Goal: Transaction & Acquisition: Purchase product/service

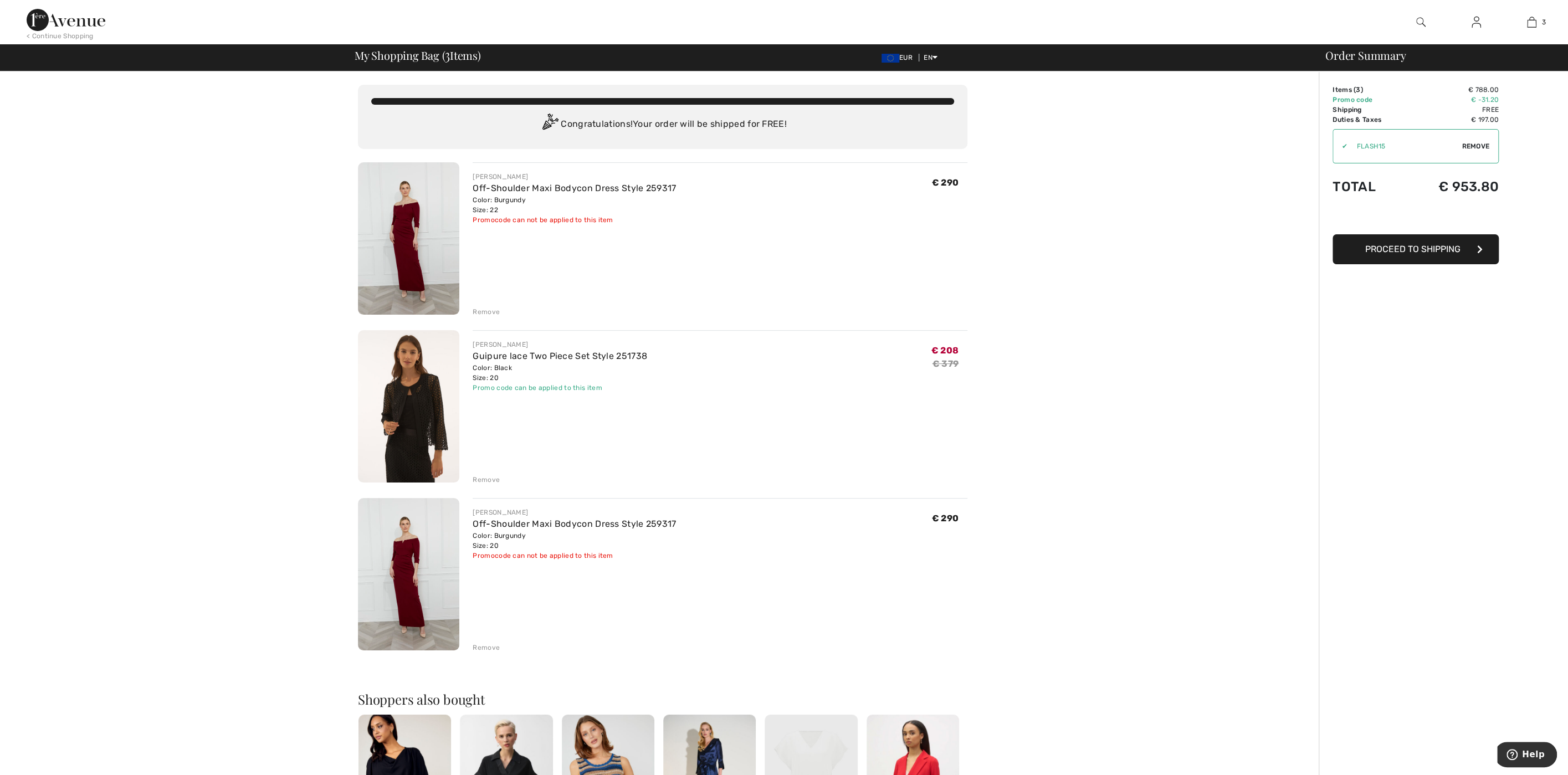
click at [412, 431] on img at bounding box center [408, 406] width 101 height 153
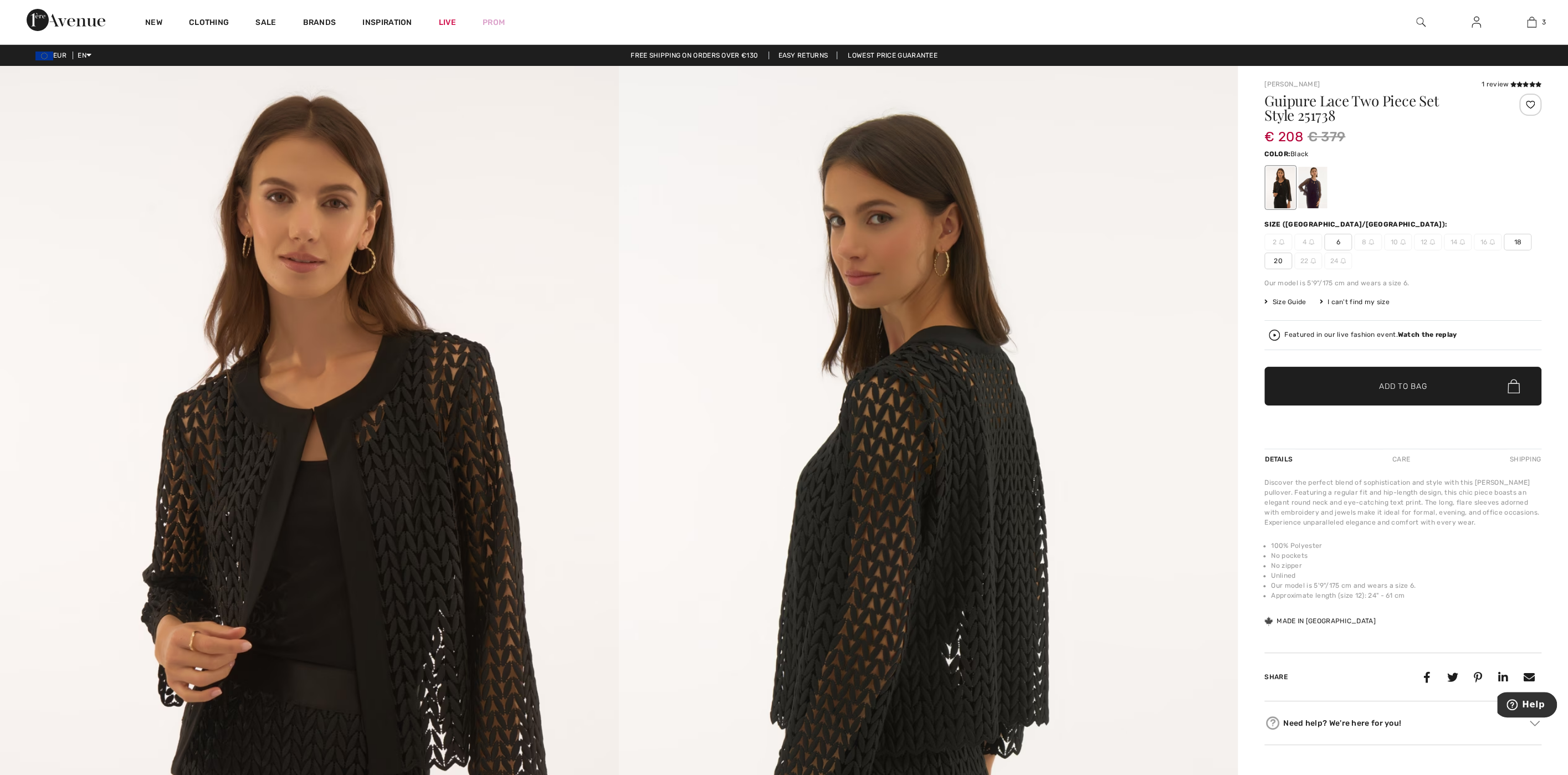
click at [83, 23] on img at bounding box center [65, 19] width 78 height 22
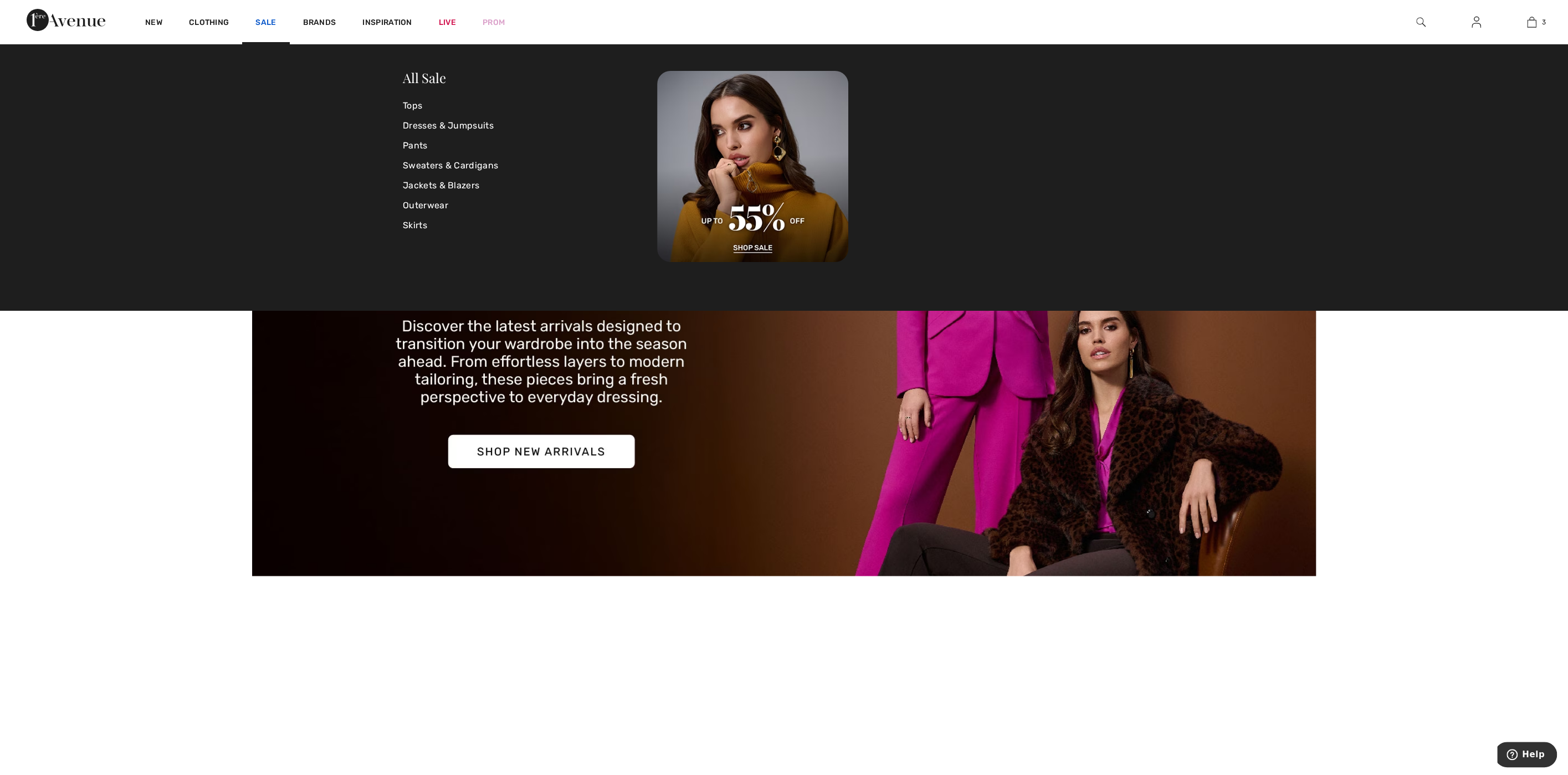
click at [266, 20] on link "Sale" at bounding box center [265, 23] width 20 height 11
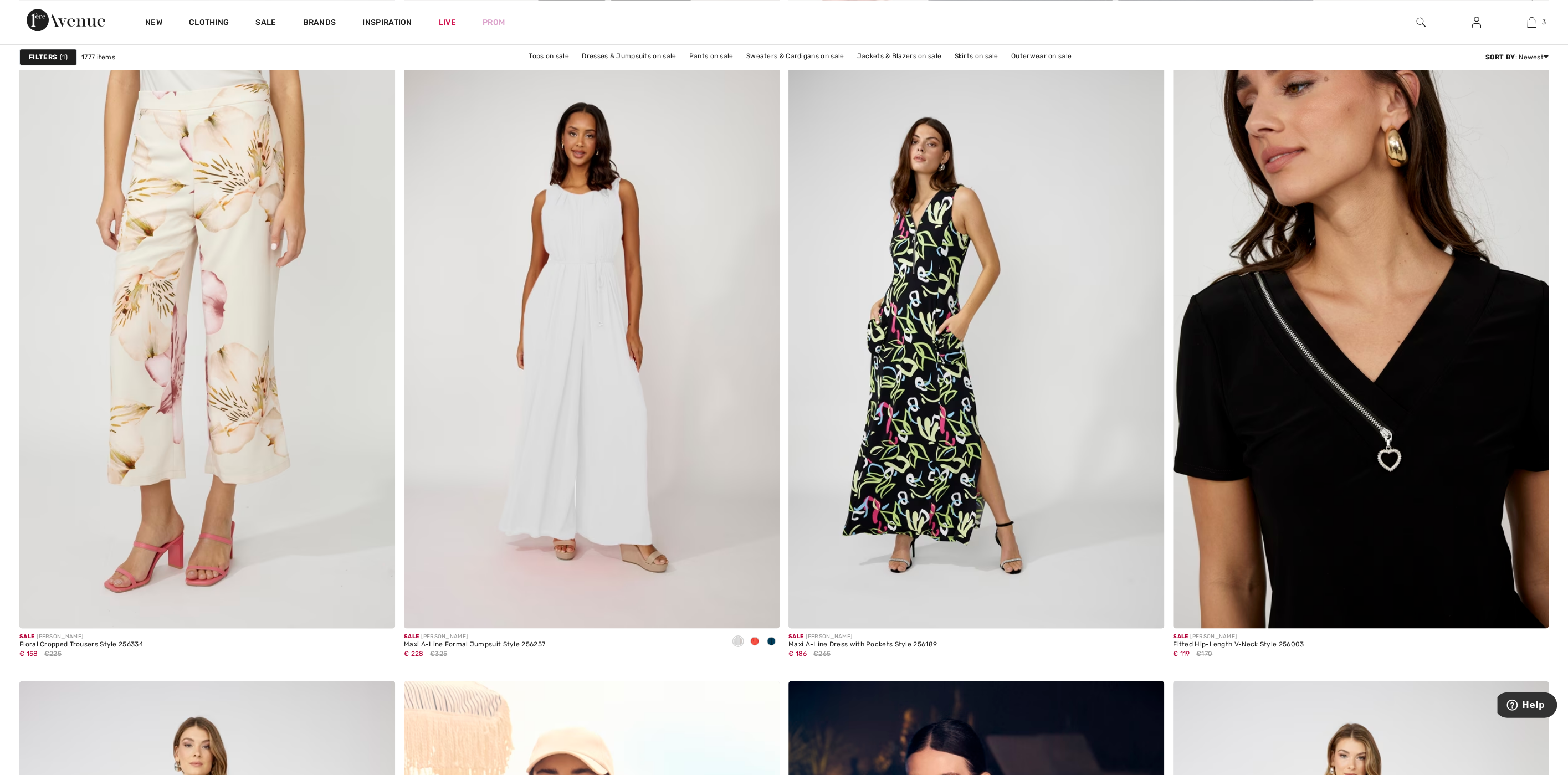
scroll to position [1366, 0]
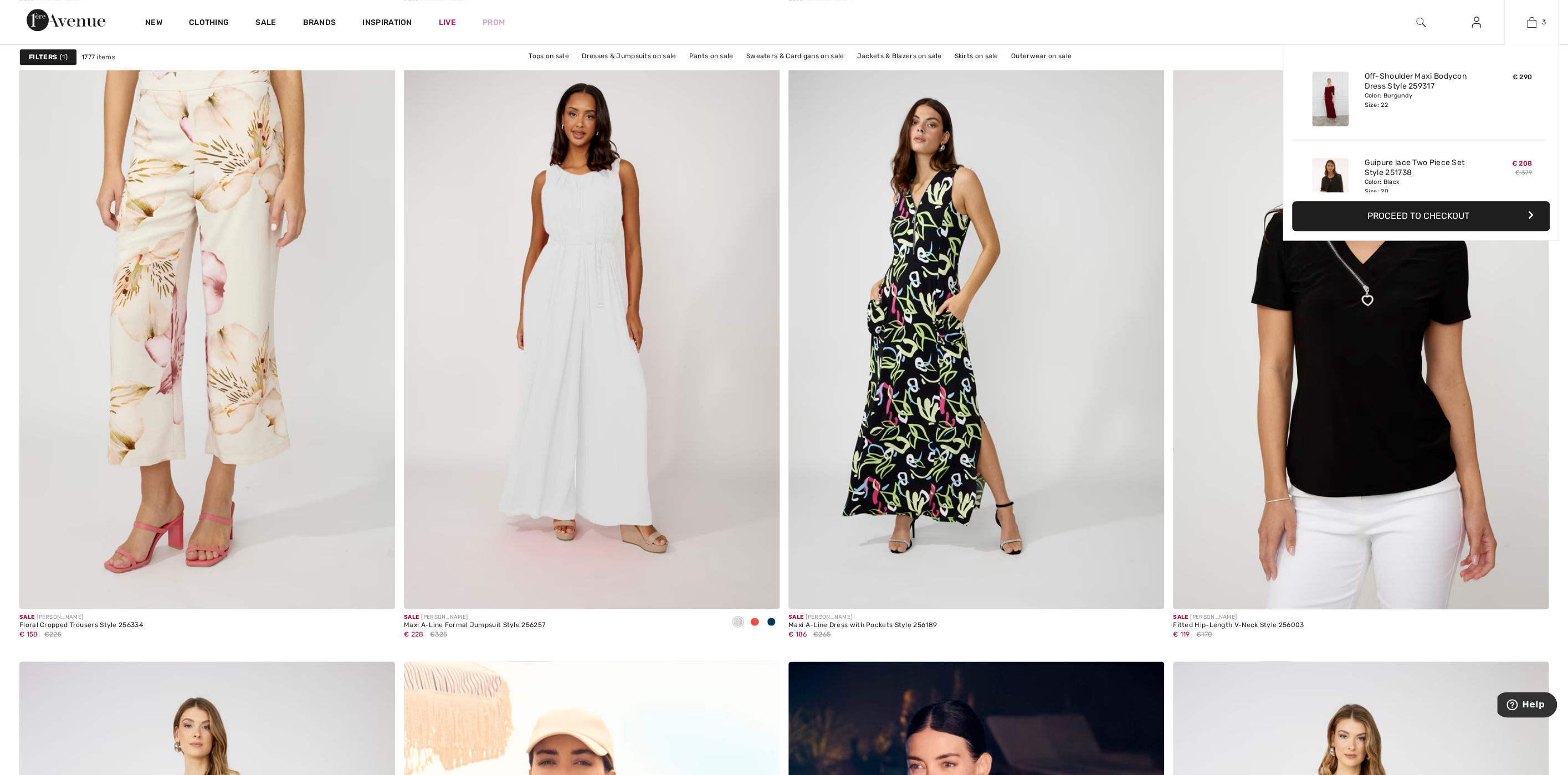
drag, startPoint x: 1533, startPoint y: 23, endPoint x: 1533, endPoint y: 83, distance: 60.0
click at [1533, 23] on img at bounding box center [1532, 22] width 10 height 13
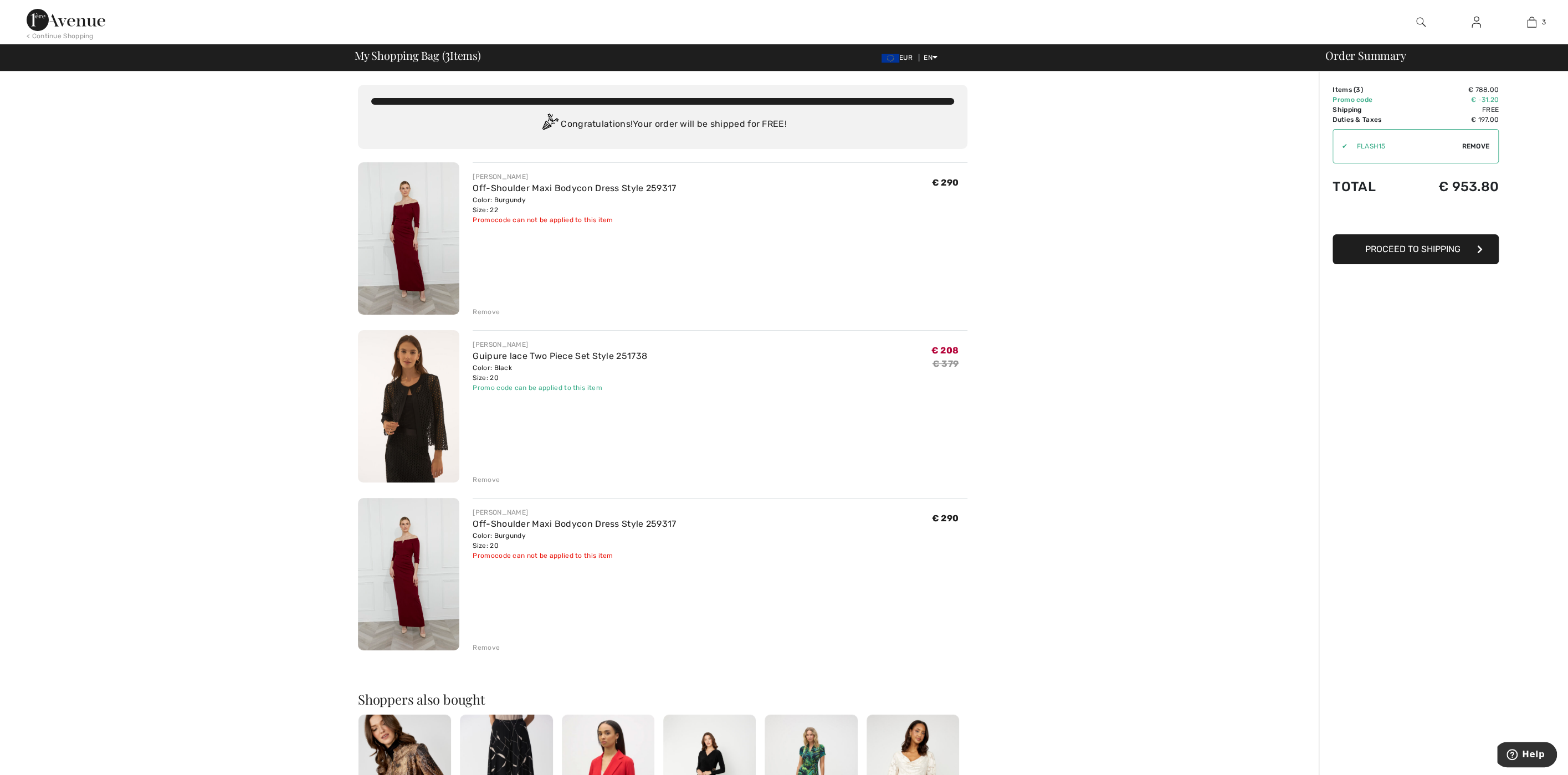
click at [484, 479] on div "Remove" at bounding box center [486, 479] width 27 height 10
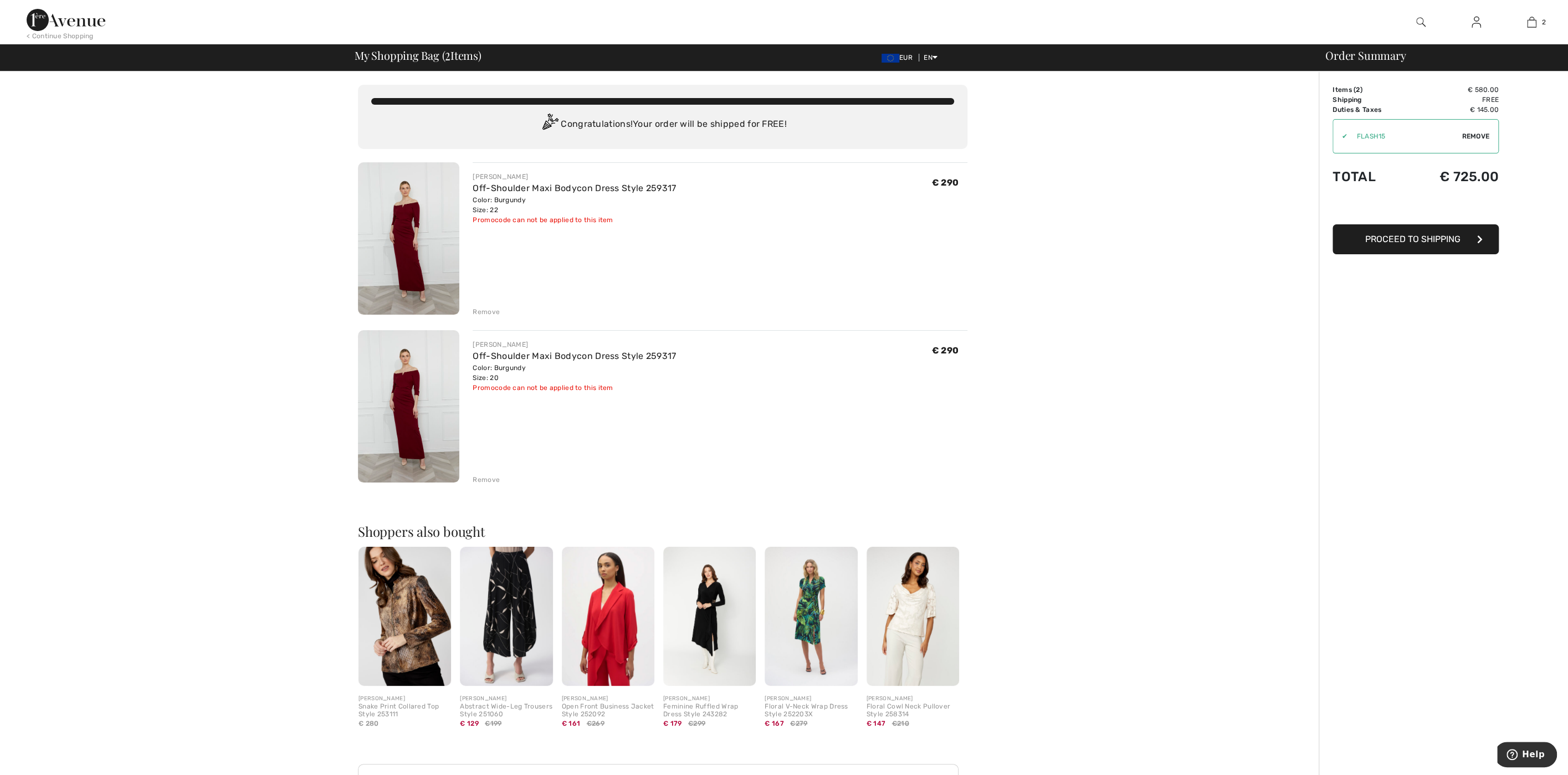
click at [479, 303] on div "FRANK LYMAN Off-Shoulder Maxi Bodycon Dress Style 259317 Color: Burgundy Size: …" at bounding box center [720, 239] width 495 height 154
click at [489, 309] on div "Remove" at bounding box center [486, 311] width 27 height 10
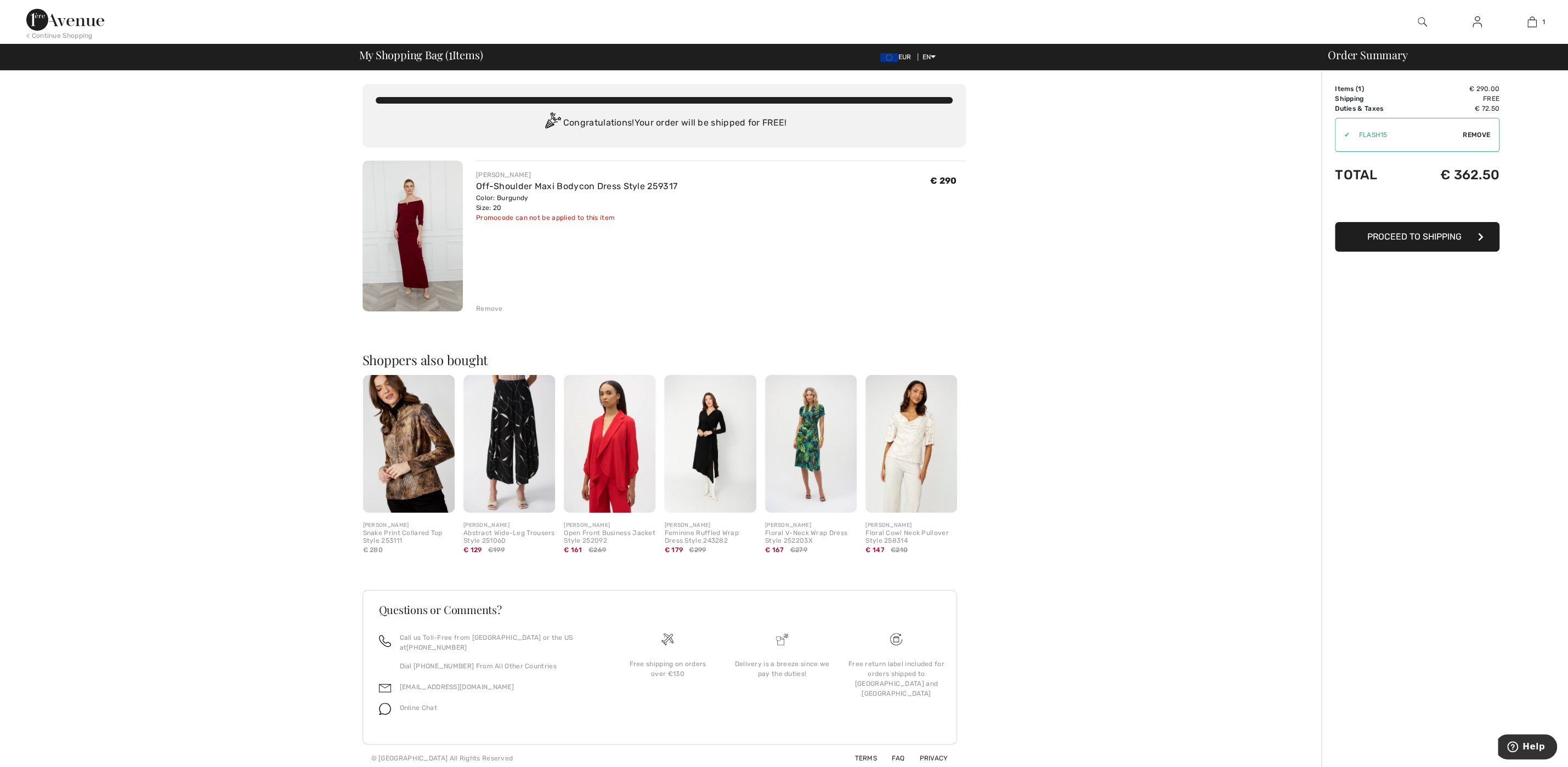
click at [411, 257] on img at bounding box center [412, 236] width 100 height 151
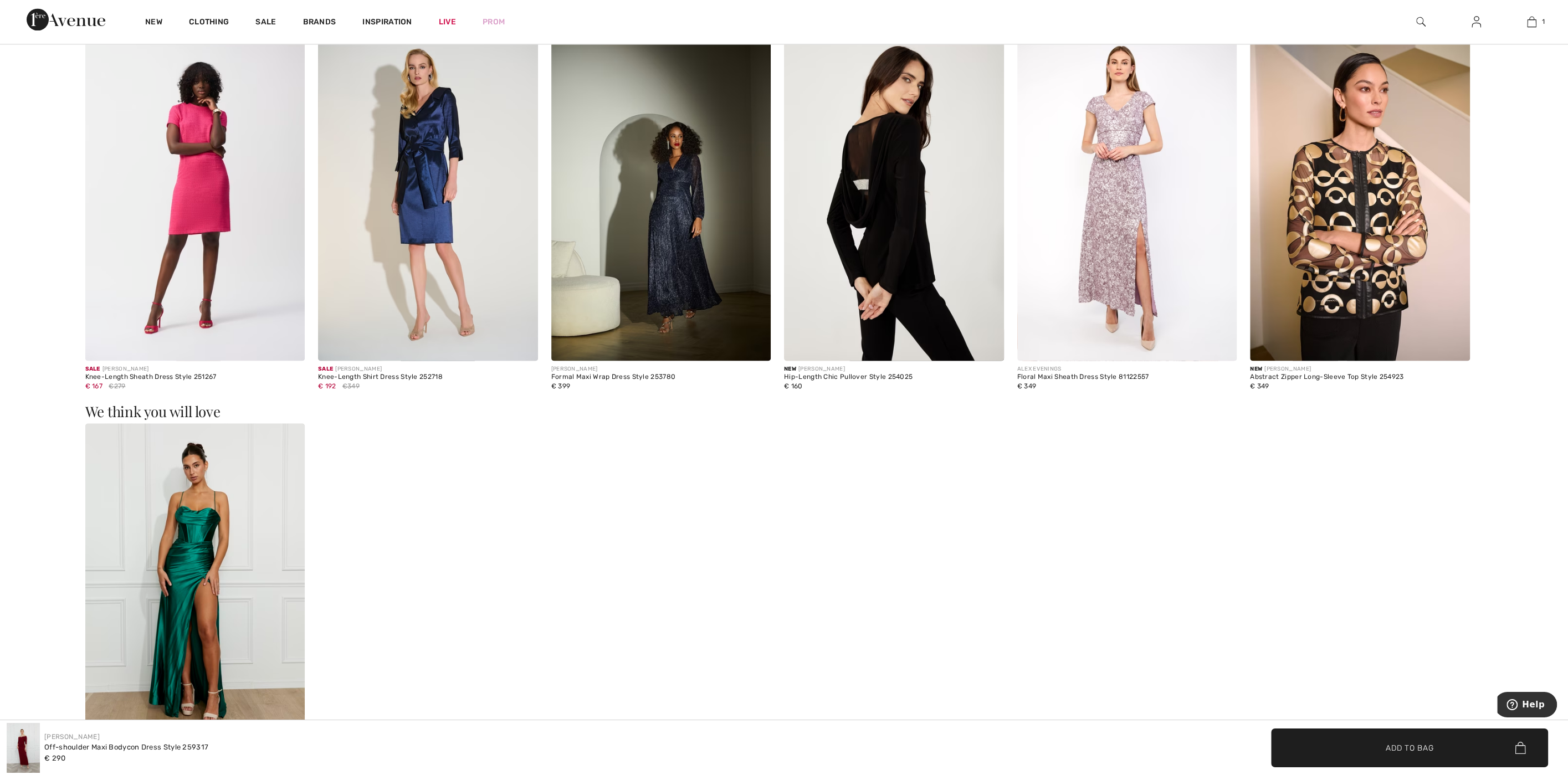
scroll to position [1603, 0]
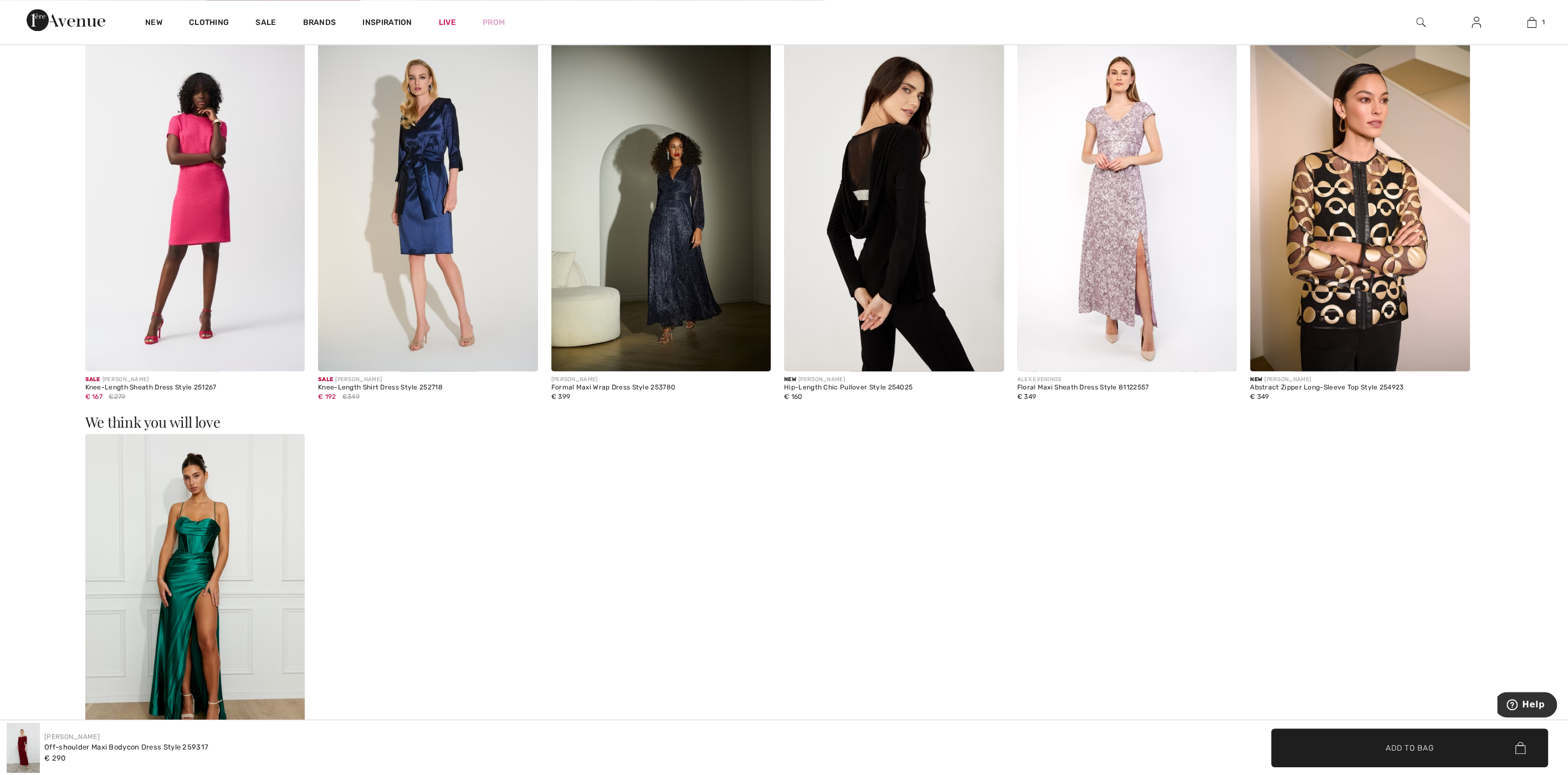
click at [892, 248] on img at bounding box center [893, 206] width 220 height 330
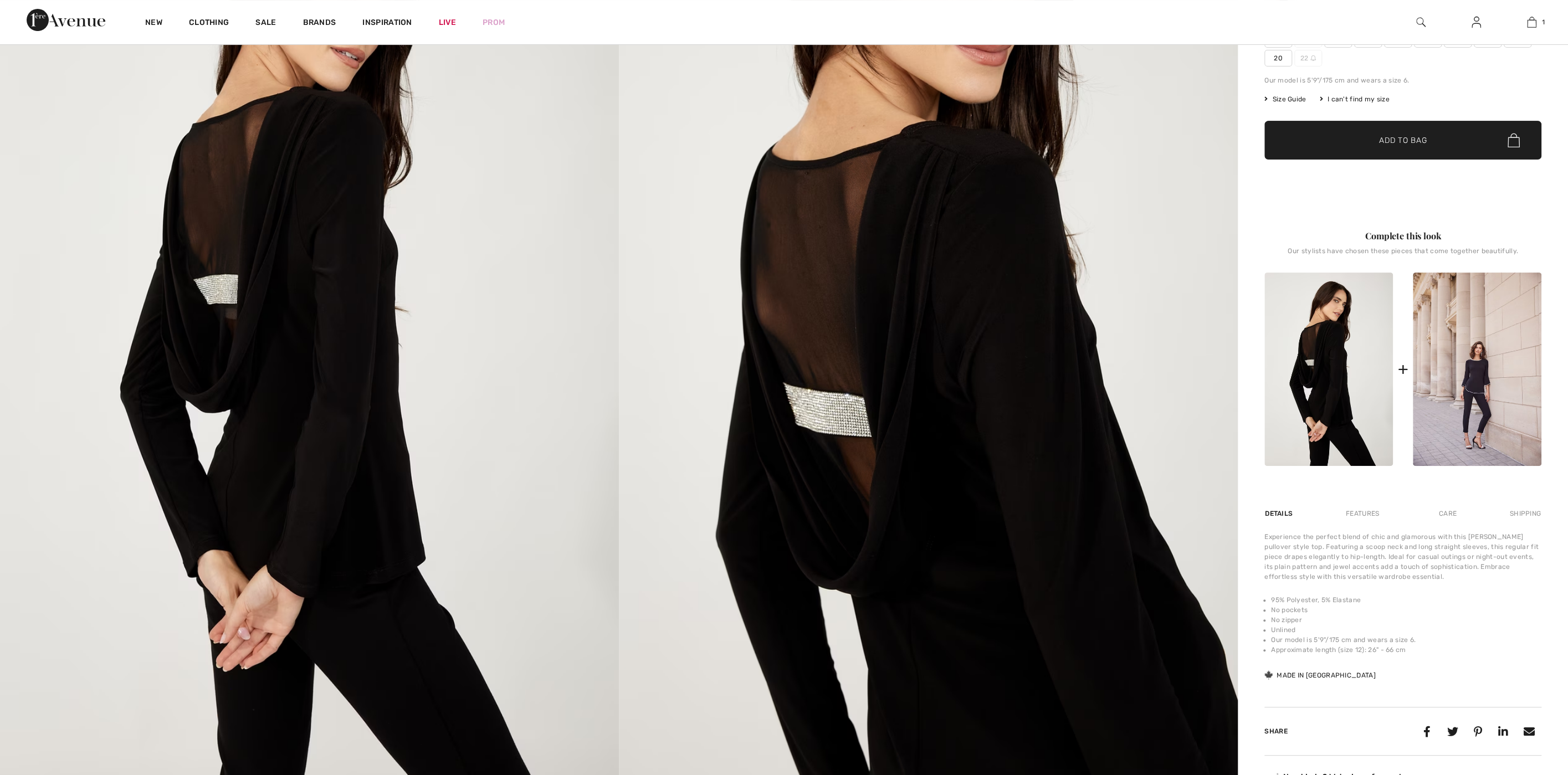
scroll to position [237, 0]
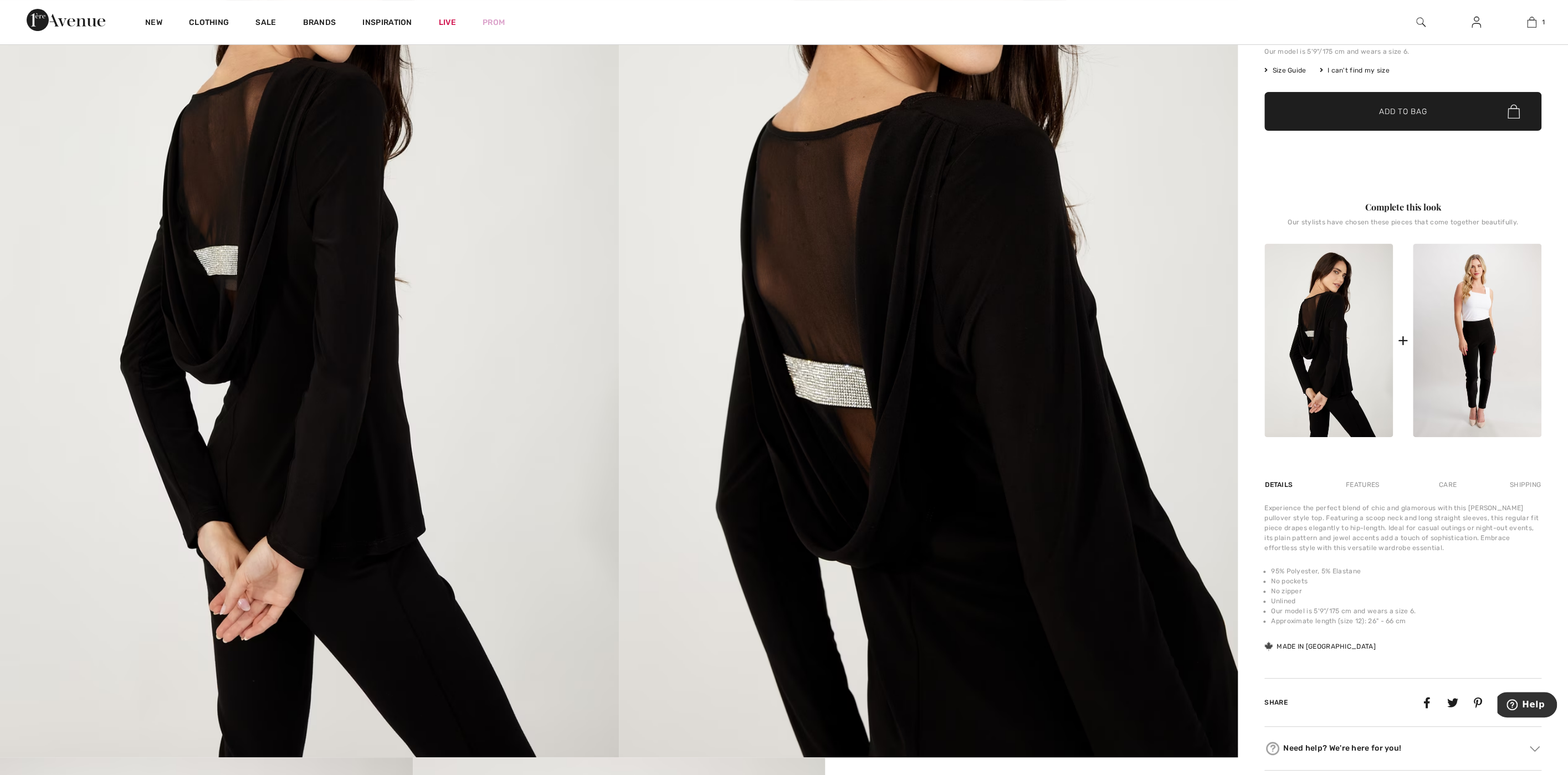
click at [1518, 354] on img at bounding box center [1477, 339] width 129 height 193
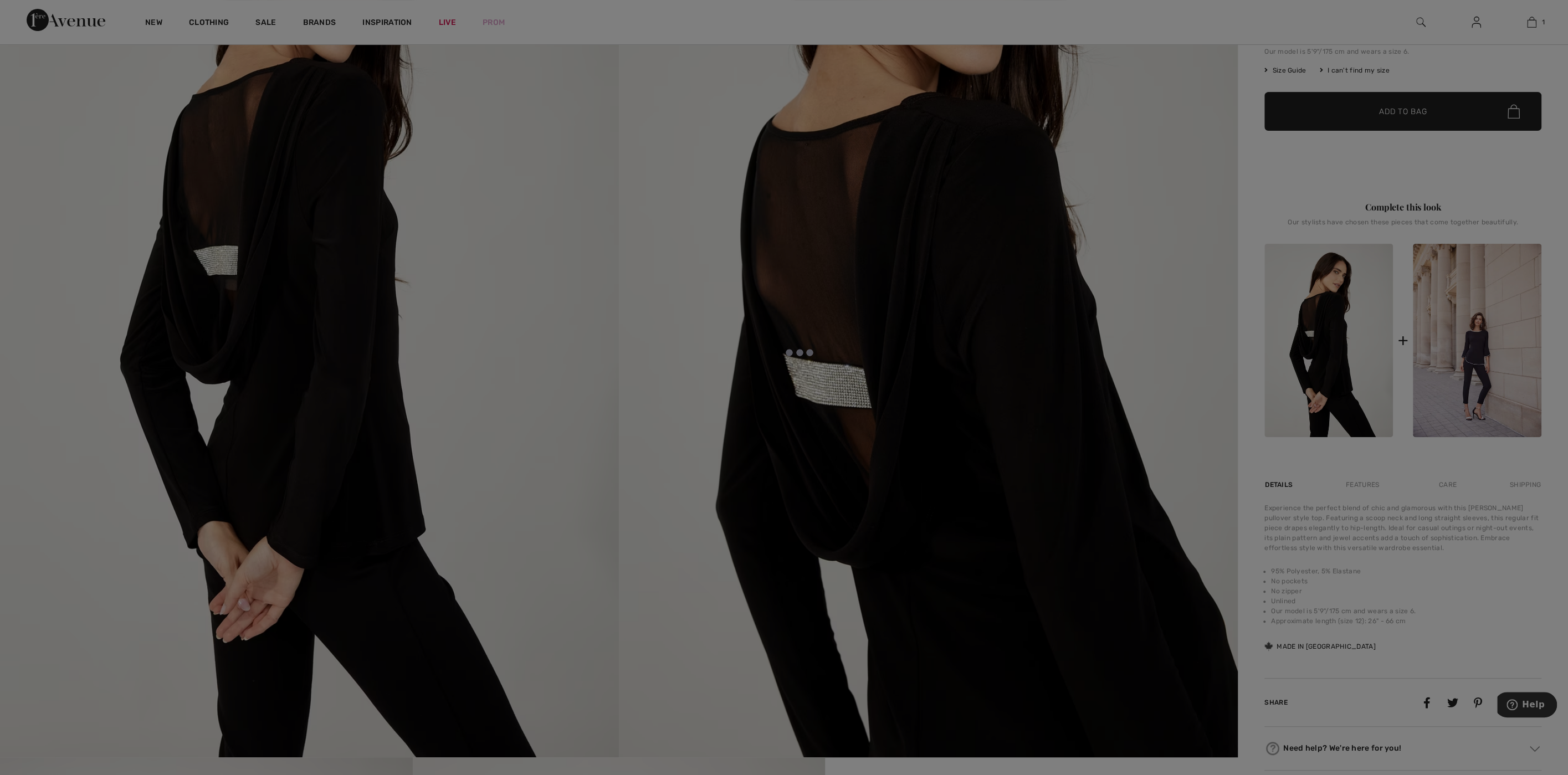
click at [1333, 375] on div at bounding box center [784, 387] width 1568 height 775
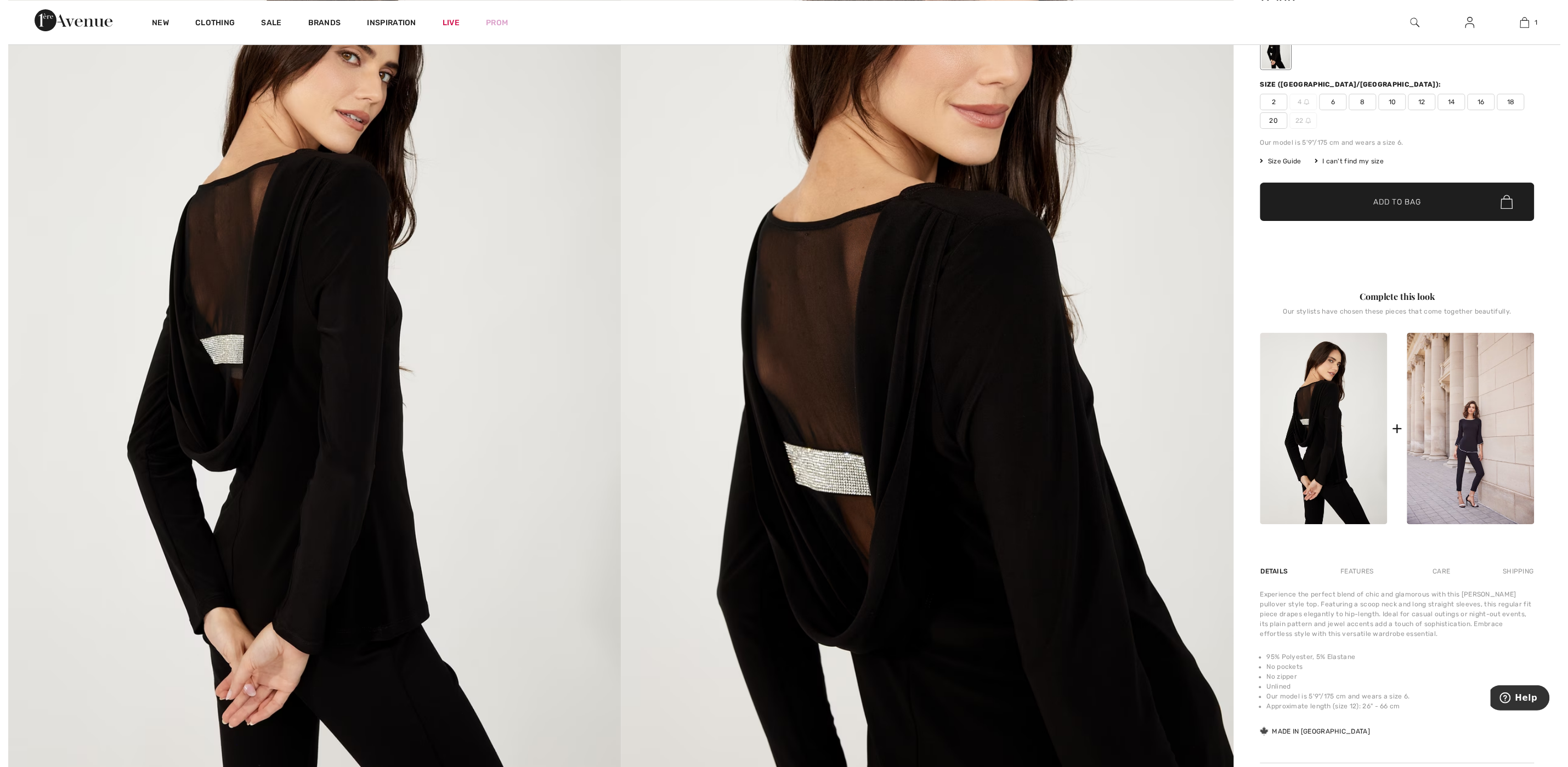
scroll to position [117, 0]
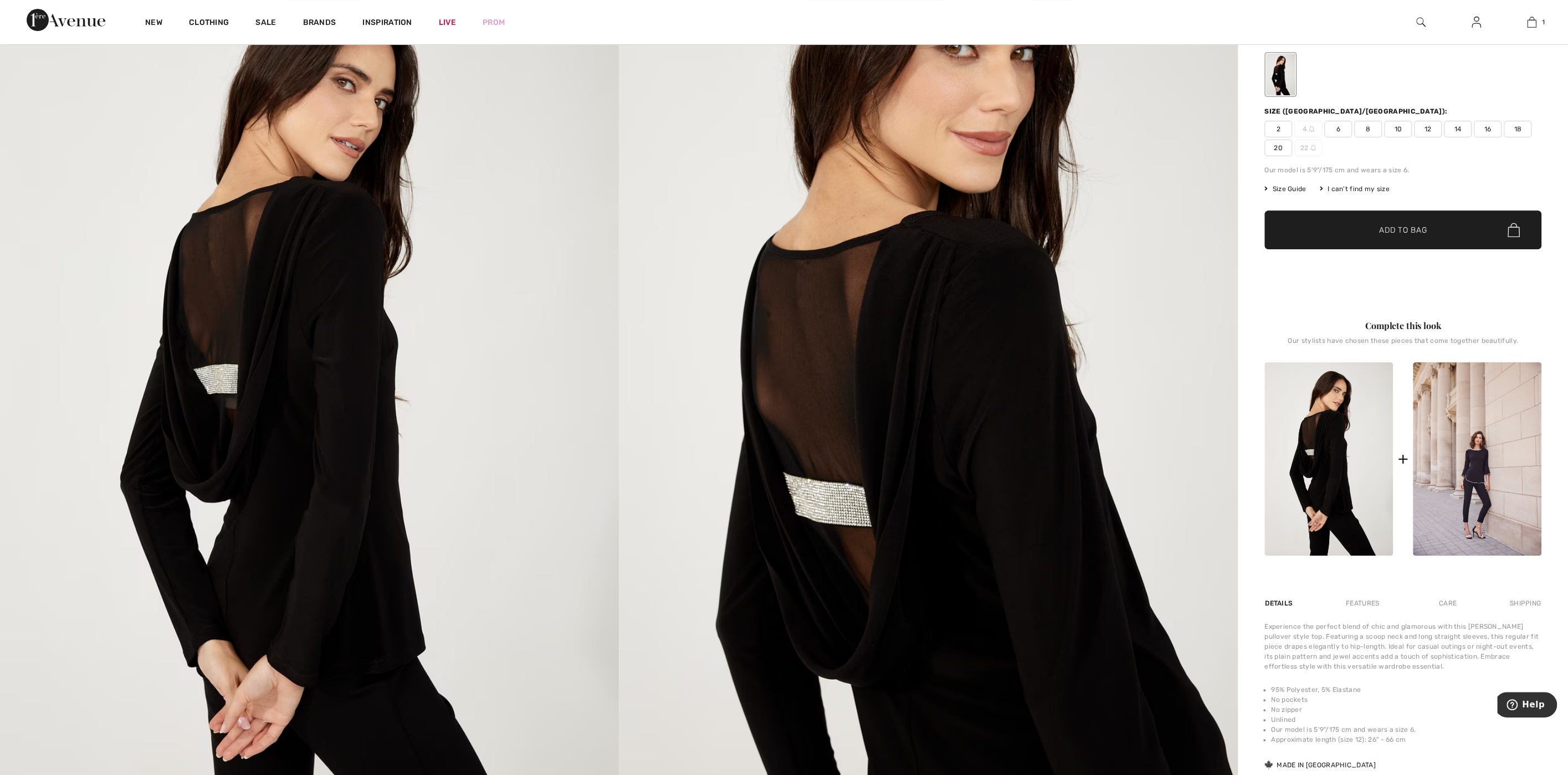
click at [826, 484] on img at bounding box center [929, 411] width 619 height 928
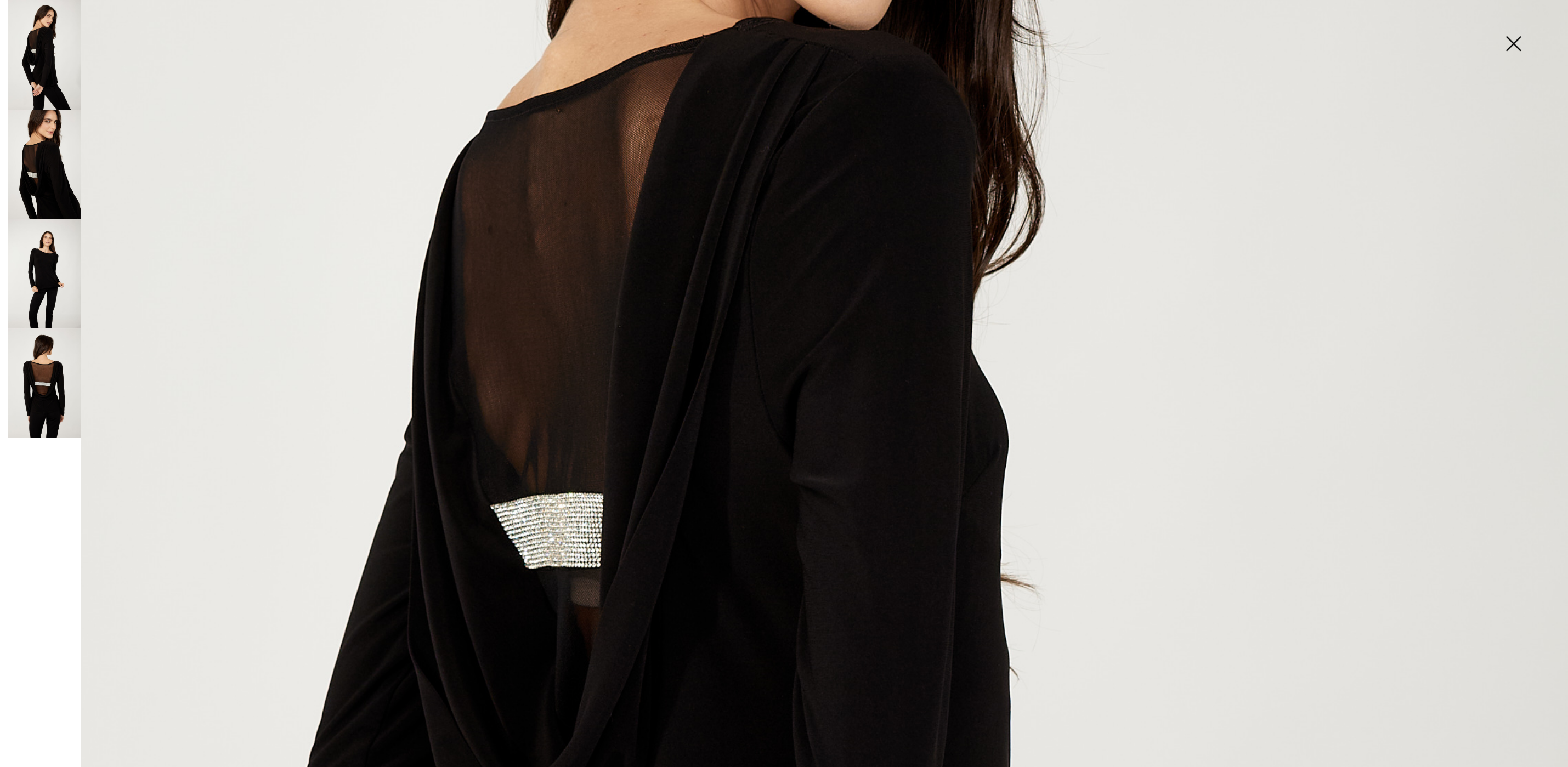
scroll to position [625, 0]
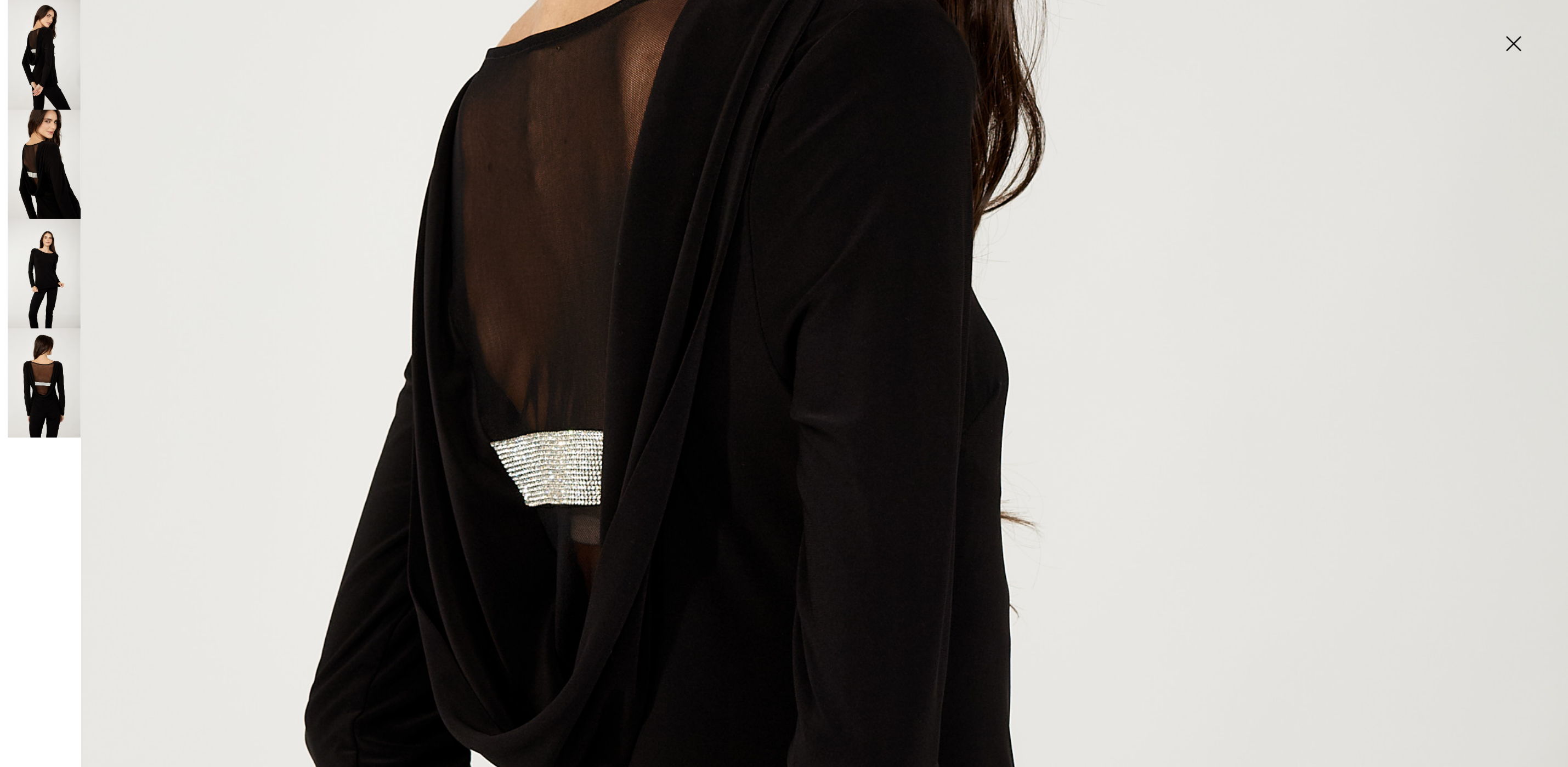
click at [51, 161] on img at bounding box center [45, 165] width 73 height 110
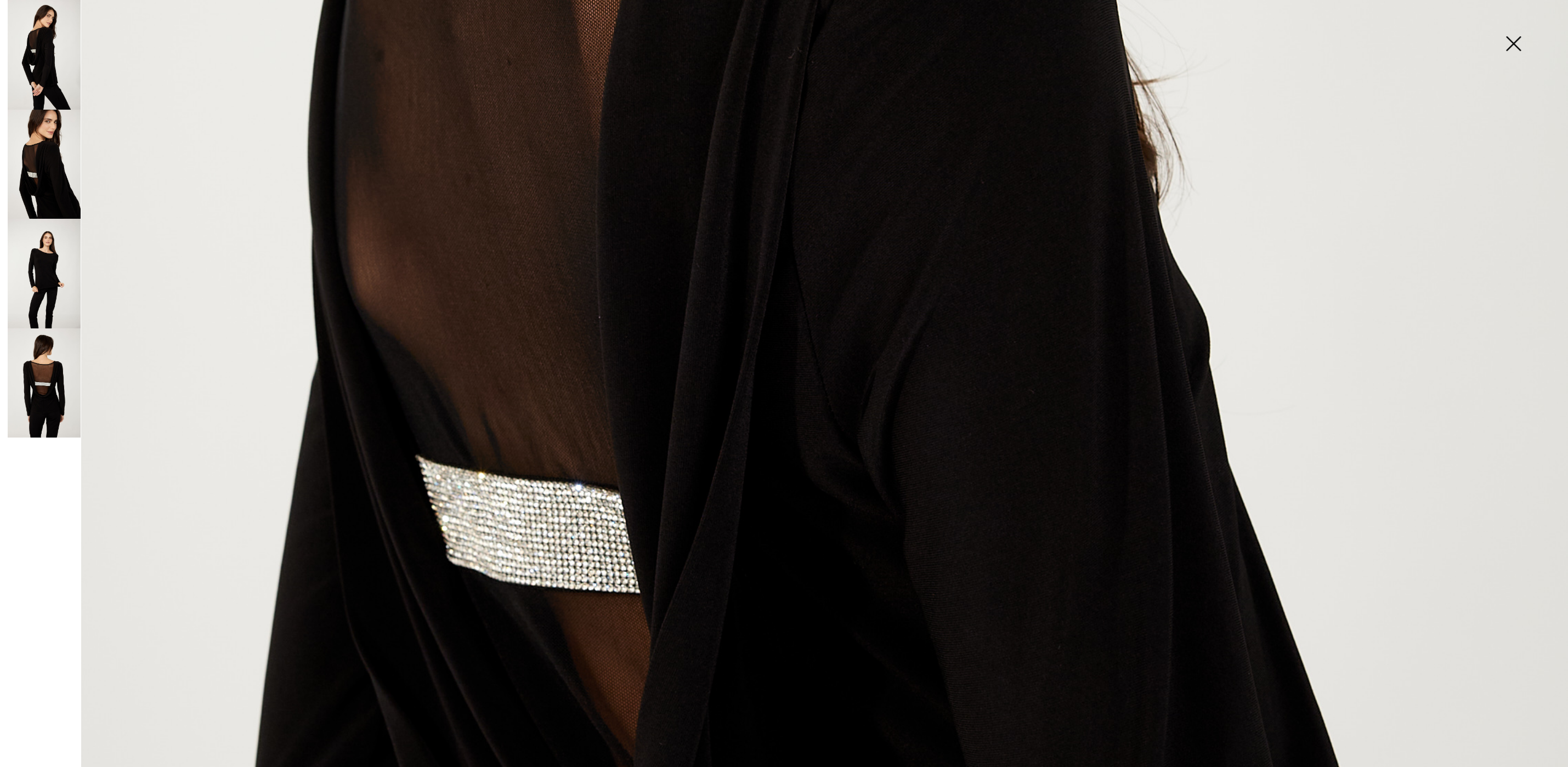
scroll to position [1061, 0]
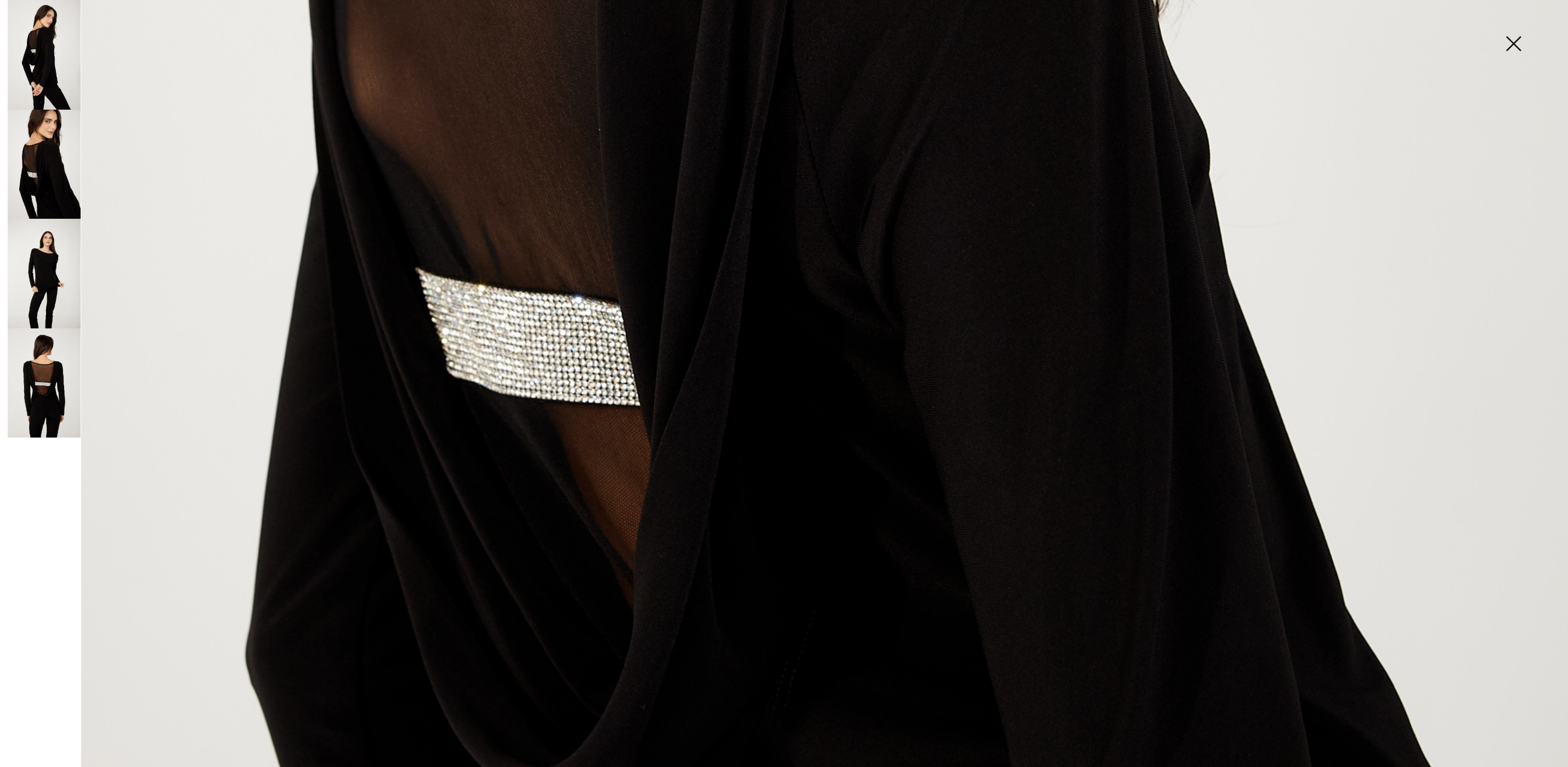
click at [38, 393] on img at bounding box center [45, 383] width 73 height 110
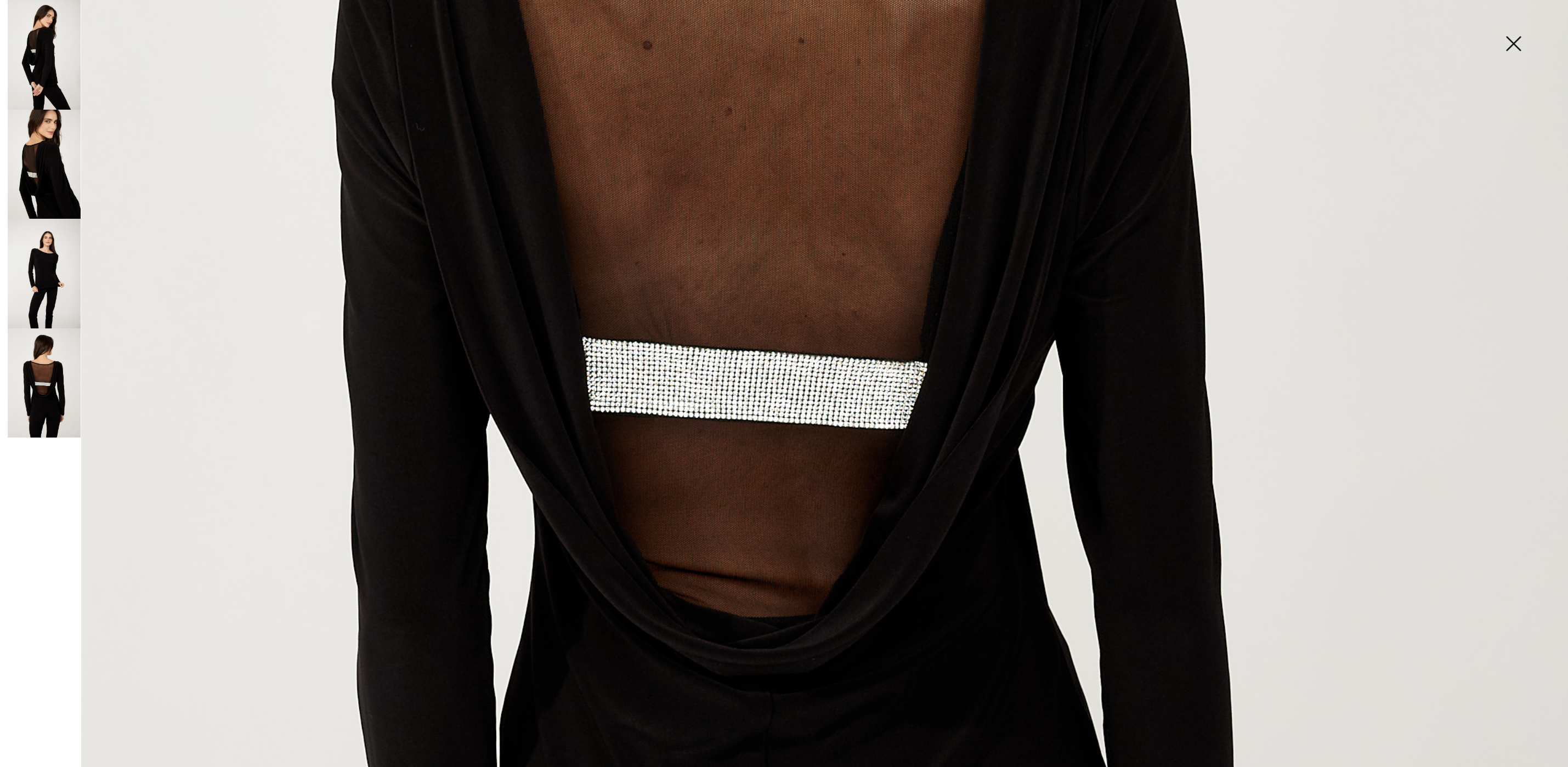
scroll to position [874, 0]
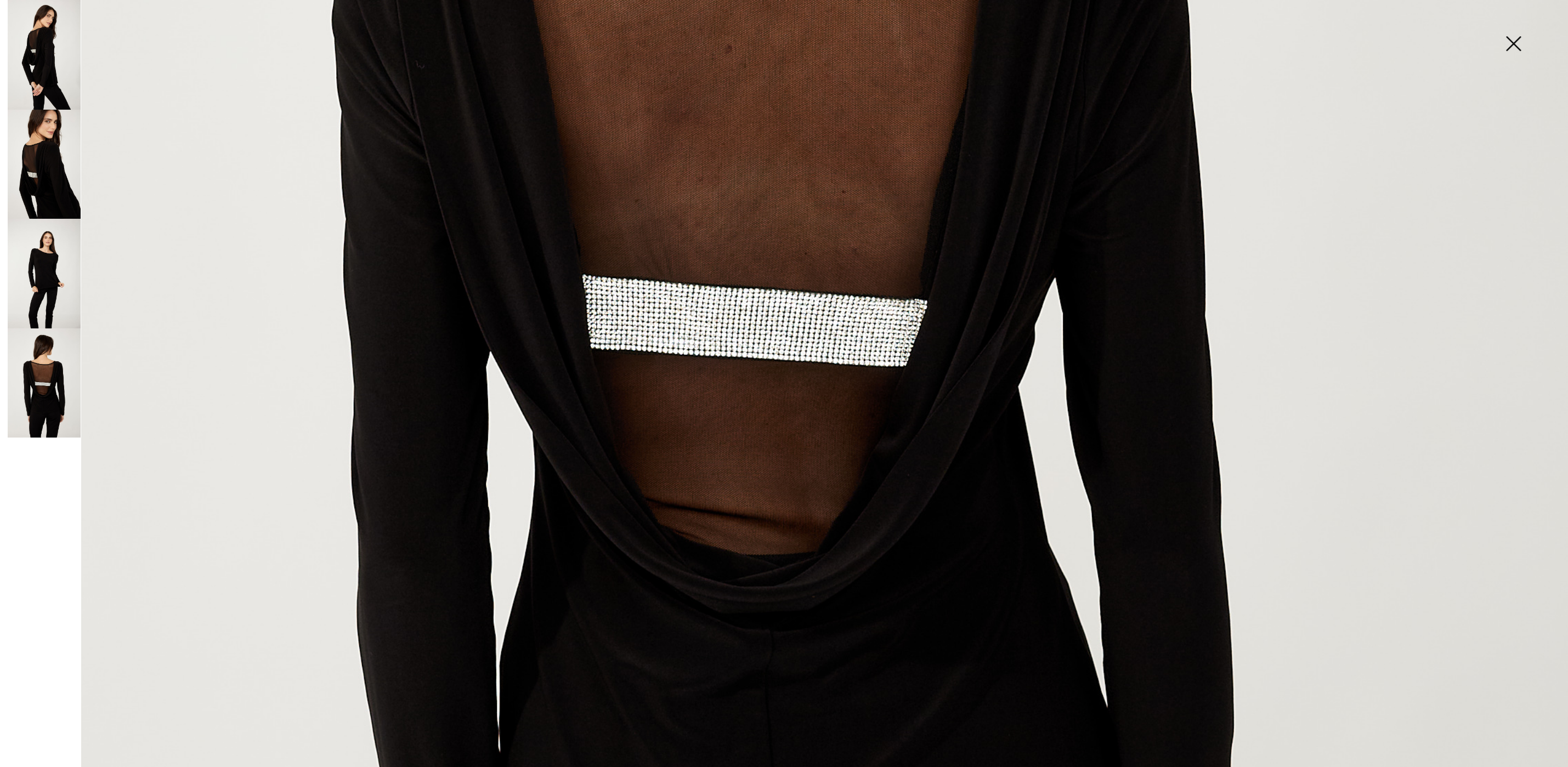
click at [52, 171] on img at bounding box center [45, 165] width 73 height 110
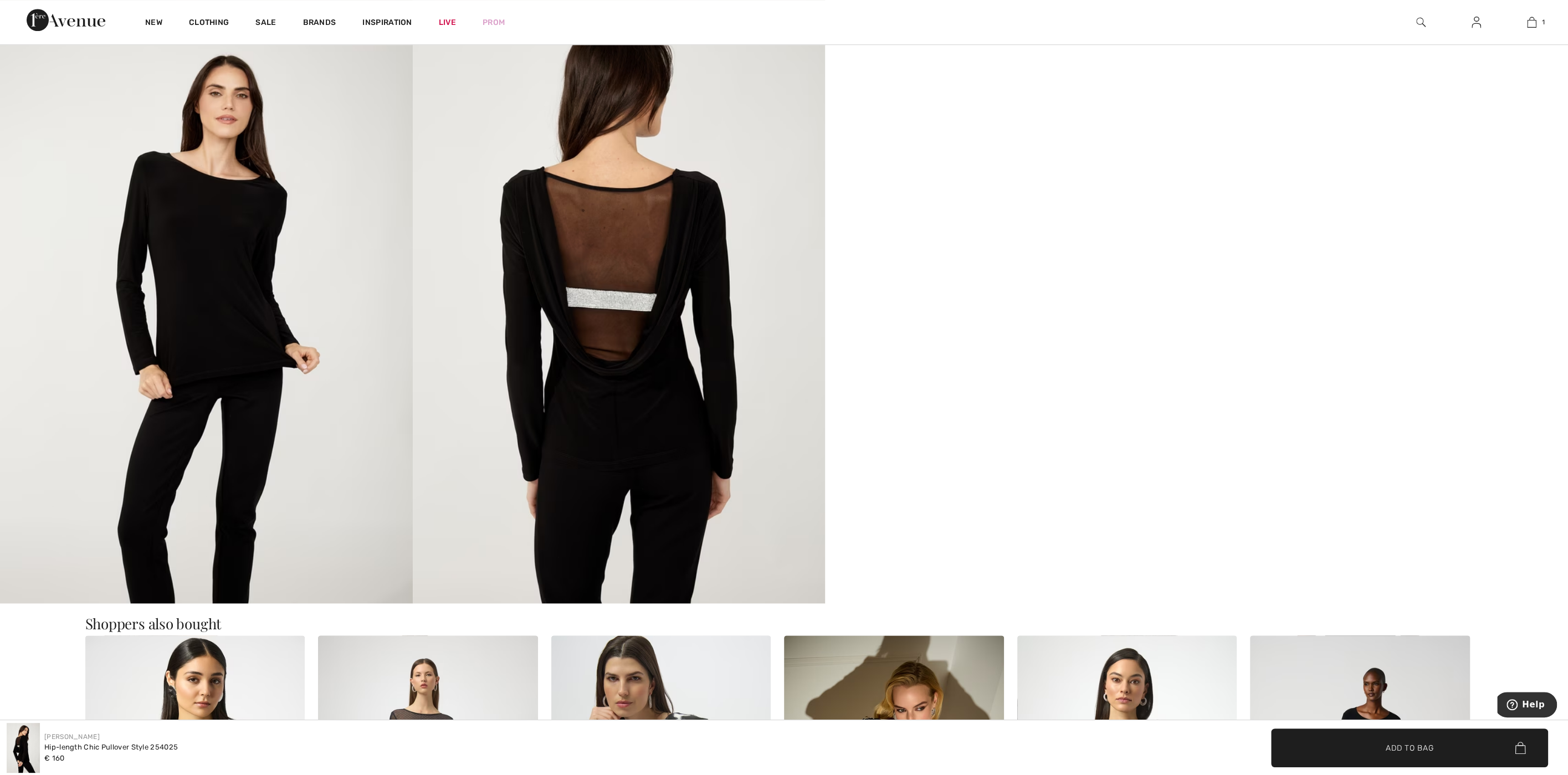
scroll to position [1247, 0]
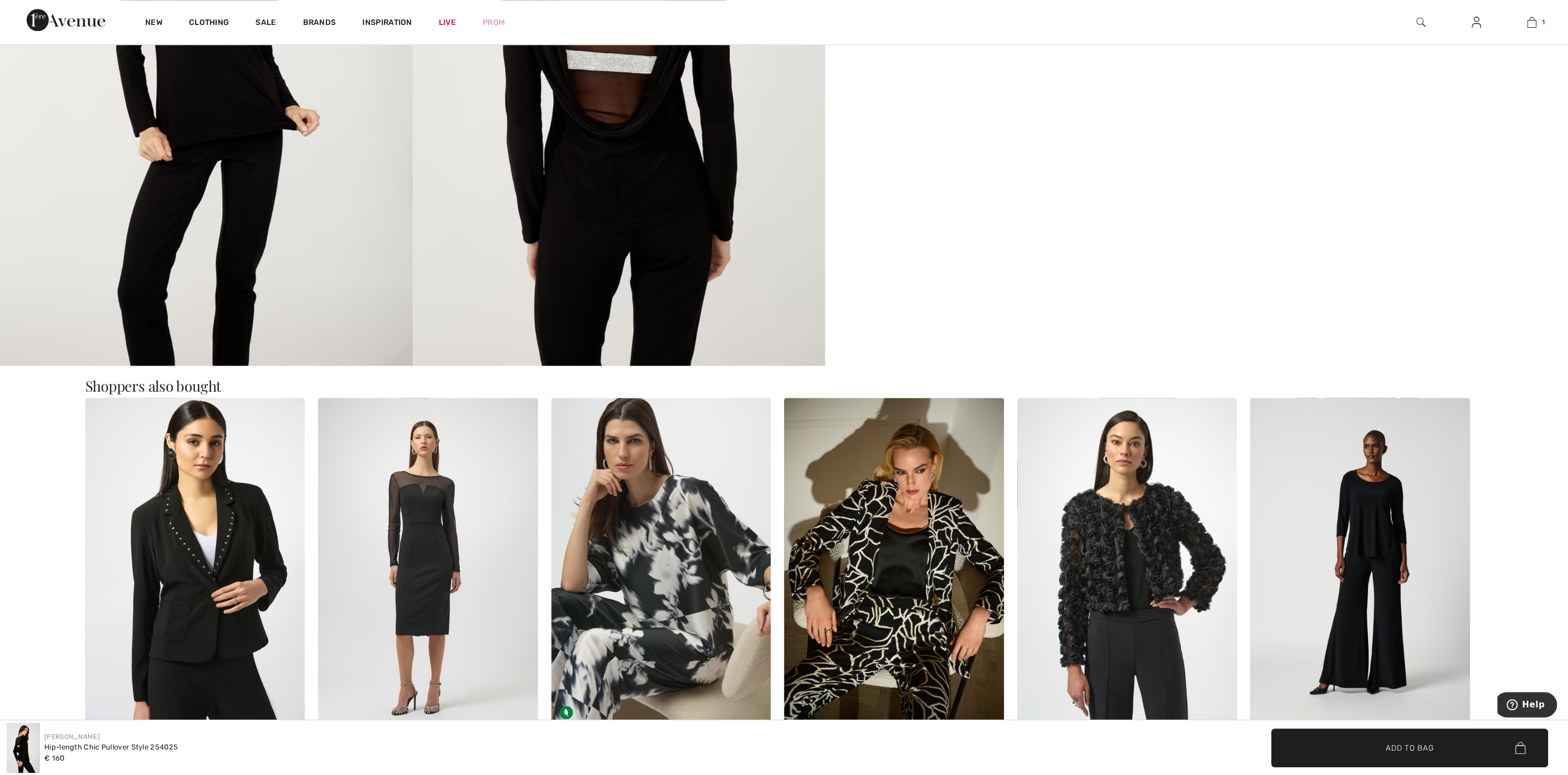
click at [1131, 513] on img at bounding box center [1127, 563] width 220 height 330
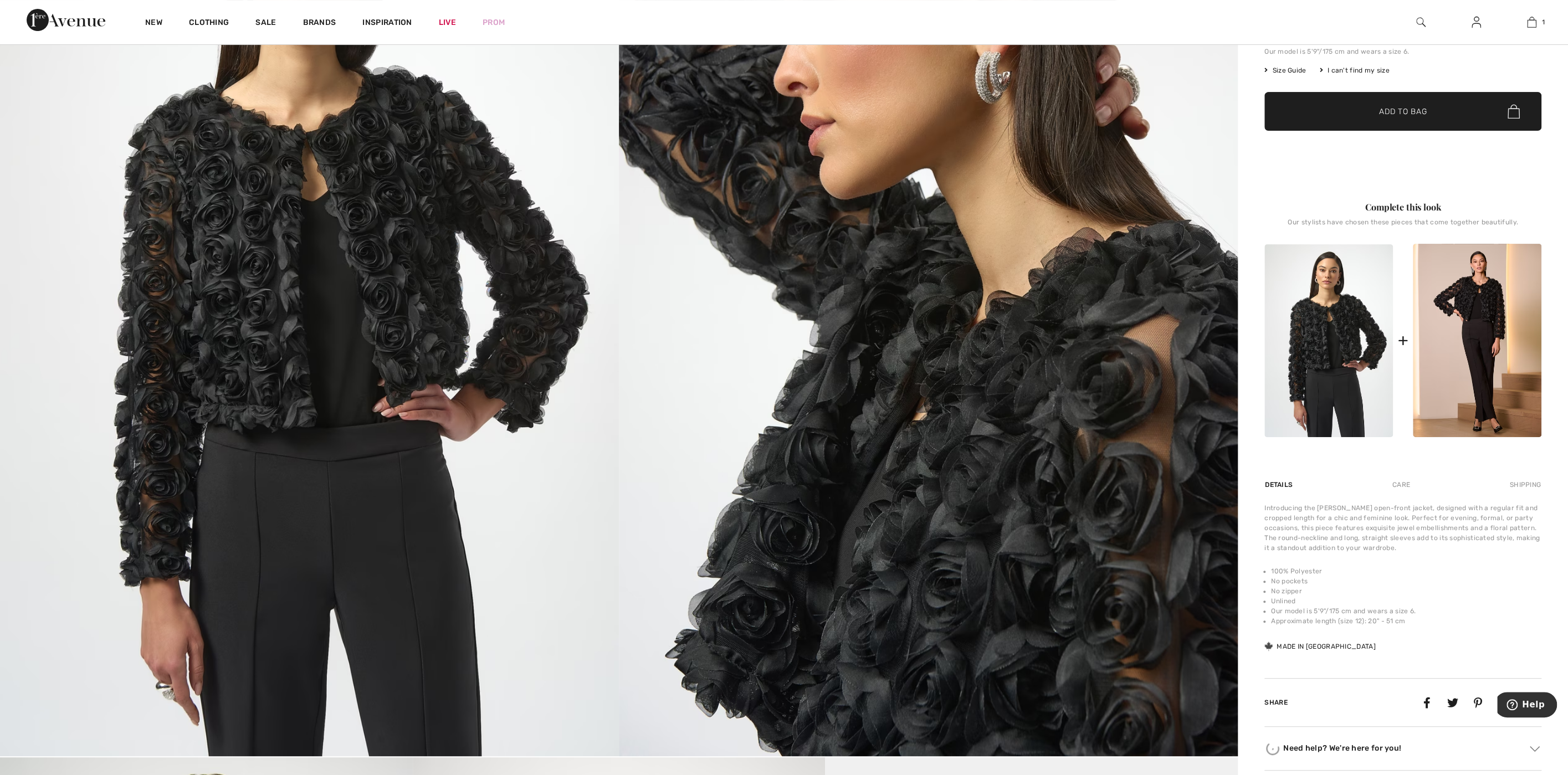
scroll to position [297, 0]
